Goal: Information Seeking & Learning: Find contact information

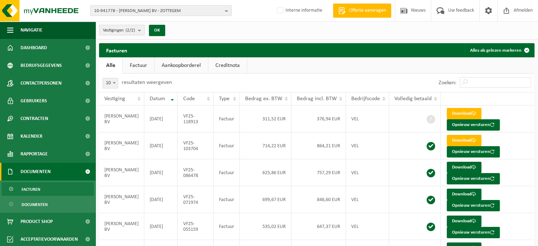
click at [156, 12] on span "10-941778 - [PERSON_NAME] BV - ZOTTEGEM" at bounding box center [158, 11] width 128 height 11
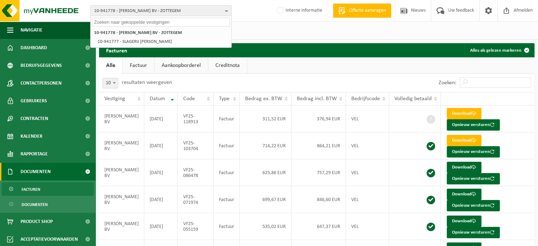
paste input "10-948974"
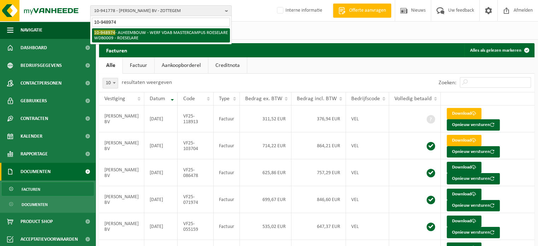
type input "10-948974"
click at [144, 33] on li "10-948974 - ALHEEMBOUW - WERF VDAB MASTERCAMPUS ROESELARE WDB0009 - ROESELARE" at bounding box center [161, 35] width 138 height 14
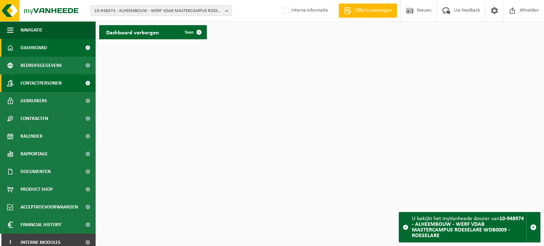
click at [46, 79] on span "Contactpersonen" at bounding box center [41, 83] width 41 height 18
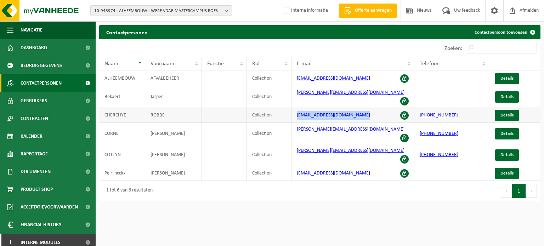
drag, startPoint x: 367, startPoint y: 106, endPoint x: 293, endPoint y: 112, distance: 73.8
click at [293, 112] on td "robbe.cherchye@alheembouw.be" at bounding box center [352, 115] width 123 height 16
copy link "robbe.cherchye@alheembouw.be"
